Goal: Task Accomplishment & Management: Manage account settings

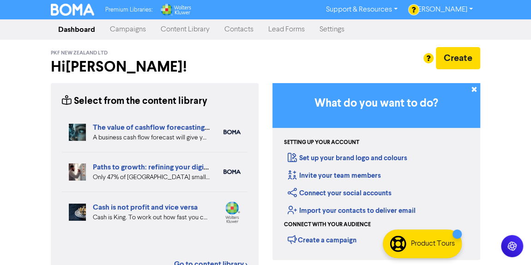
click at [122, 30] on link "Campaigns" at bounding box center [128, 29] width 51 height 18
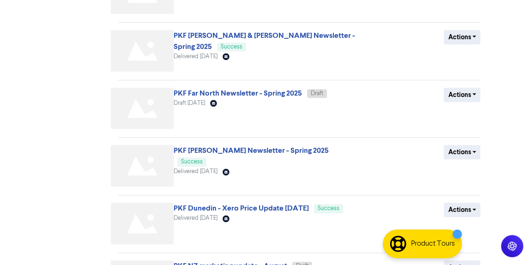
scroll to position [279, 0]
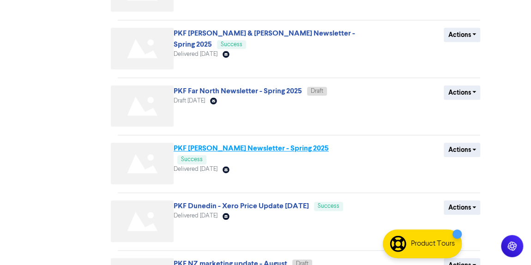
click at [279, 149] on link "PKF [PERSON_NAME] Newsletter - Spring 2025" at bounding box center [251, 148] width 155 height 9
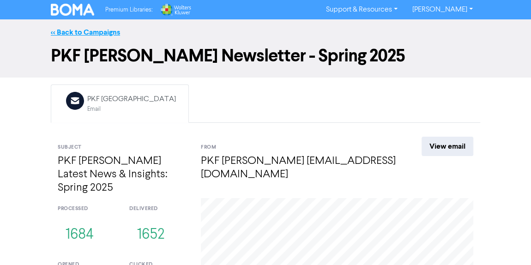
click at [95, 28] on link "<< Back to Campaigns" at bounding box center [85, 32] width 69 height 9
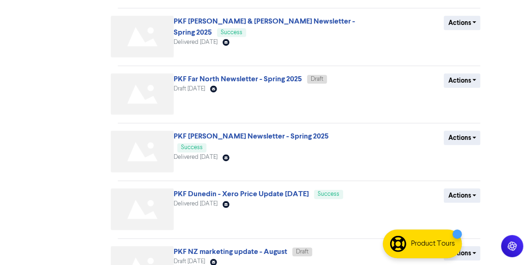
scroll to position [298, 0]
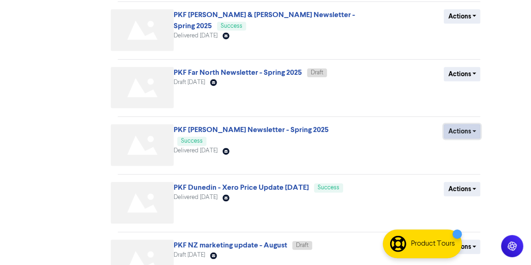
click at [471, 125] on button "Actions" at bounding box center [462, 131] width 37 height 14
click at [457, 146] on button "Duplicate" at bounding box center [480, 150] width 73 height 15
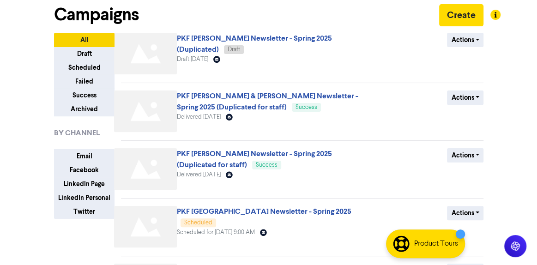
scroll to position [0, 0]
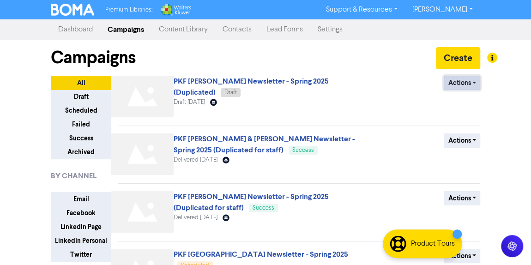
click at [461, 85] on button "Actions" at bounding box center [462, 83] width 37 height 14
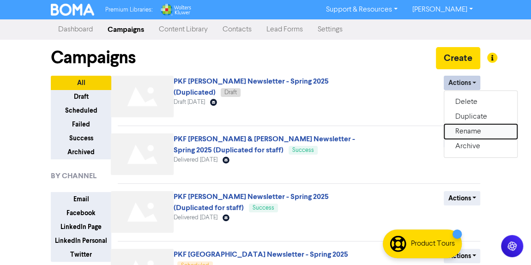
click at [470, 131] on button "Rename" at bounding box center [480, 131] width 73 height 15
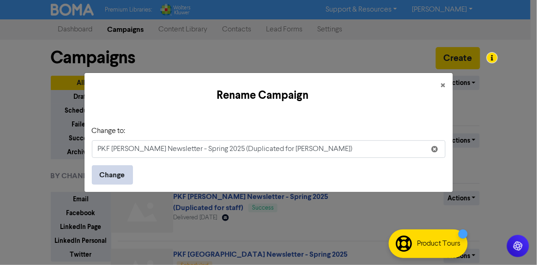
type input "PKF [PERSON_NAME] Newsletter - Spring 2025 (Duplicated for [PERSON_NAME])"
click at [108, 169] on button "Change" at bounding box center [112, 174] width 41 height 19
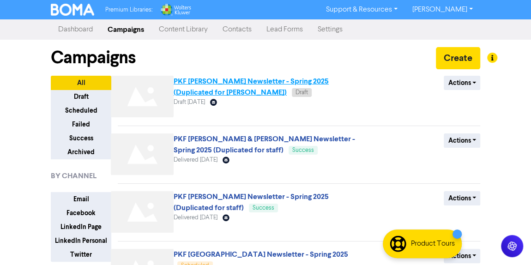
click at [258, 77] on link "PKF [PERSON_NAME] Newsletter - Spring 2025 (Duplicated for [PERSON_NAME])" at bounding box center [251, 87] width 155 height 20
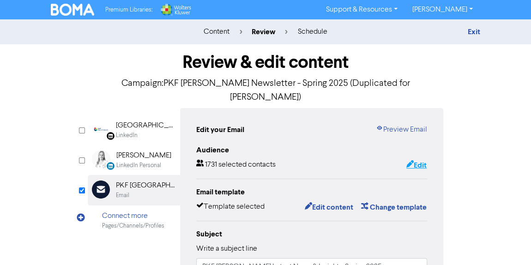
click at [417, 159] on button "Edit" at bounding box center [416, 165] width 21 height 12
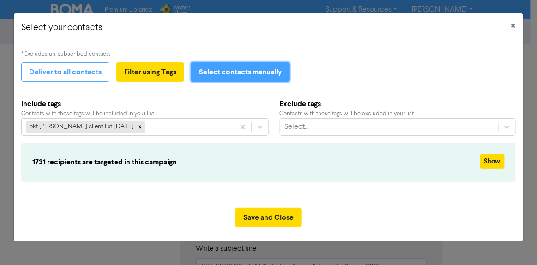
click at [208, 76] on button "Select contacts manually" at bounding box center [240, 71] width 98 height 19
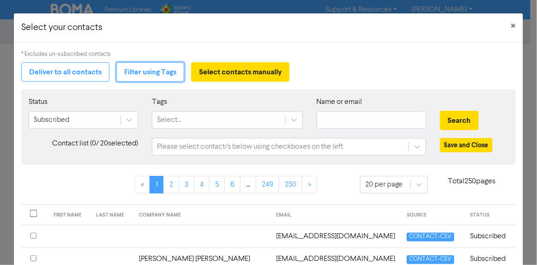
click at [137, 81] on button "Filter using Tags" at bounding box center [150, 71] width 68 height 19
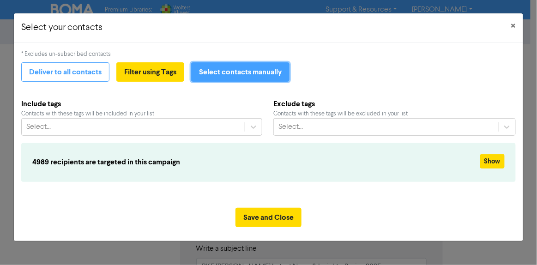
click at [246, 70] on button "Select contacts manually" at bounding box center [240, 71] width 98 height 19
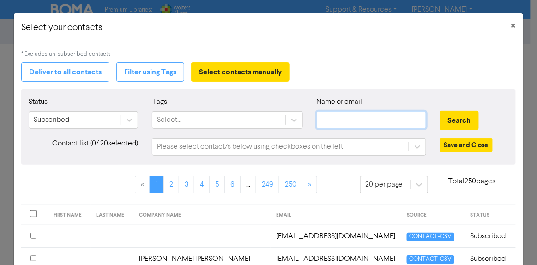
click at [346, 124] on input "text" at bounding box center [372, 120] width 110 height 18
type input "marketing@pkf"
click at [445, 122] on button "Search" at bounding box center [459, 120] width 39 height 19
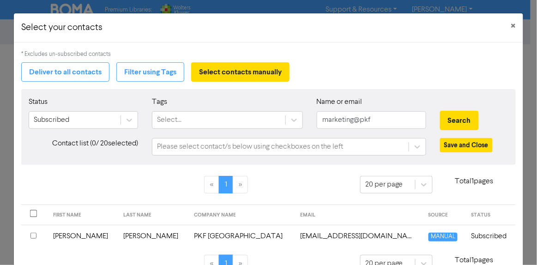
click at [30, 231] on th at bounding box center [34, 236] width 26 height 23
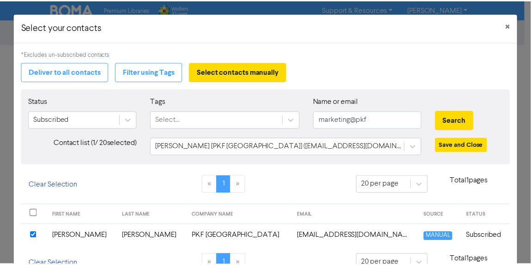
scroll to position [48, 0]
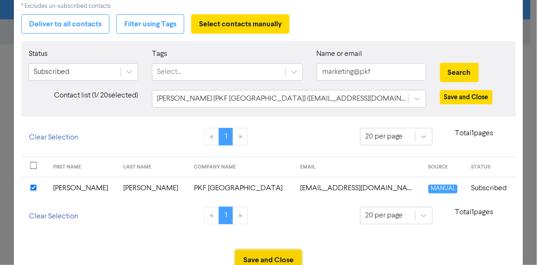
click at [273, 254] on button "Save and Close" at bounding box center [269, 259] width 66 height 19
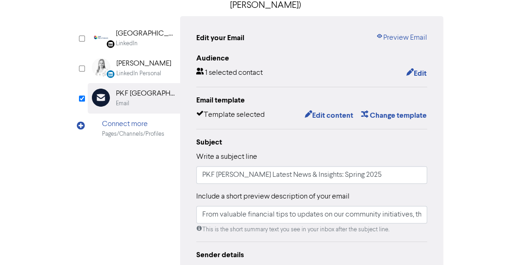
scroll to position [79, 0]
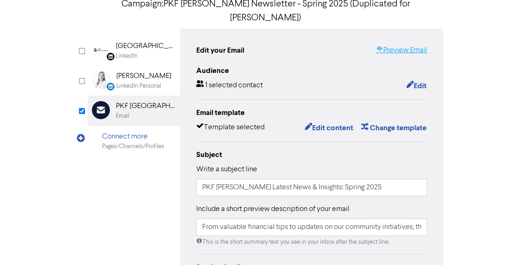
click at [404, 45] on link "Preview Email" at bounding box center [401, 50] width 51 height 11
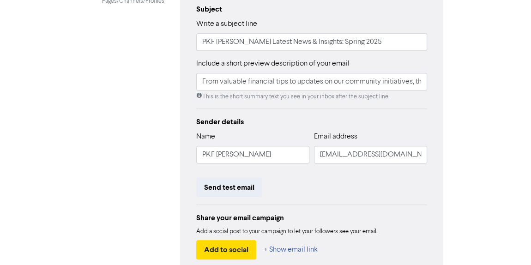
scroll to position [226, 0]
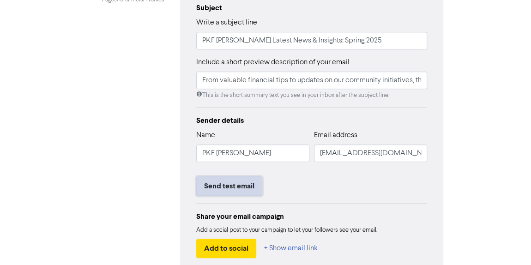
click at [226, 177] on button "Send test email" at bounding box center [229, 186] width 66 height 19
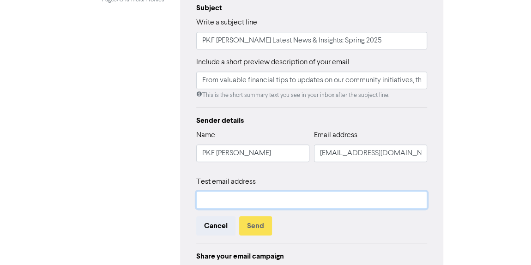
click at [237, 191] on input "text" at bounding box center [311, 200] width 231 height 18
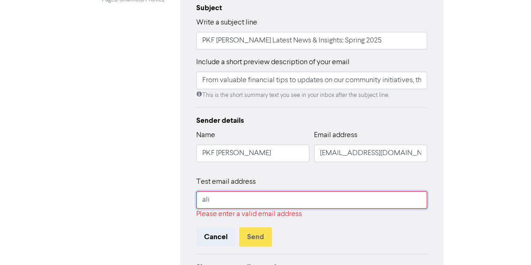
type input "[EMAIL_ADDRESS][DOMAIN_NAME]"
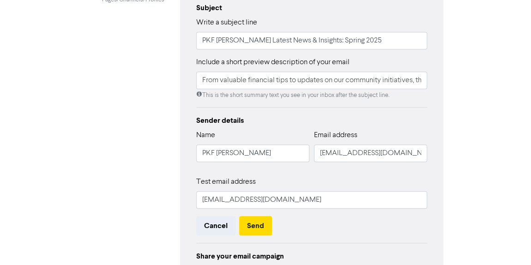
click at [68, 187] on div "Review & edit content Campaign: PKF [PERSON_NAME] Newsletter - Spring 2025 (Dup…" at bounding box center [266, 87] width 444 height 538
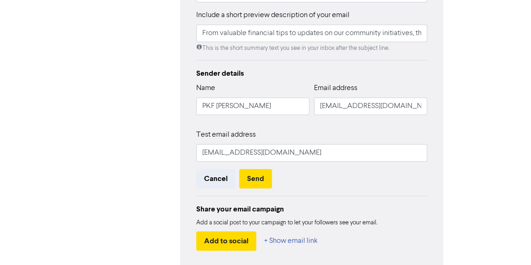
scroll to position [301, 0]
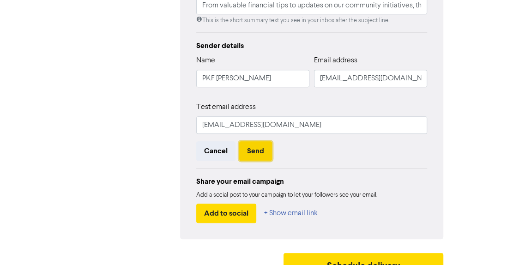
click at [251, 141] on button "Send" at bounding box center [255, 150] width 33 height 19
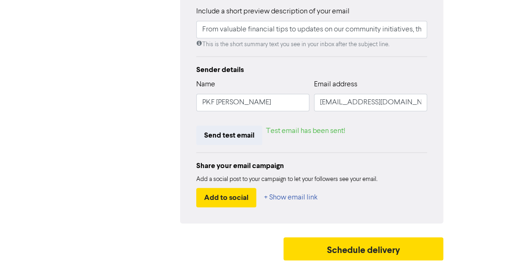
scroll to position [262, 0]
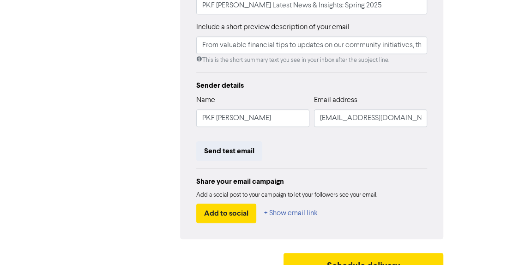
click at [470, 115] on div "Review & edit content Campaign: PKF [PERSON_NAME] Newsletter - Spring 2025 (Dup…" at bounding box center [266, 32] width 444 height 498
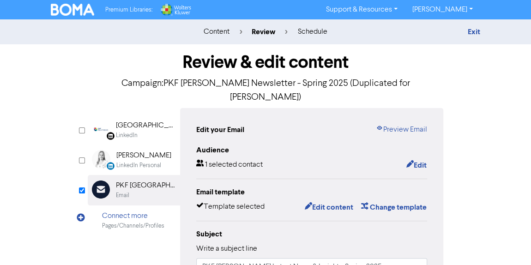
click at [61, 5] on img at bounding box center [72, 10] width 43 height 12
